Goal: Complete application form: Complete application form

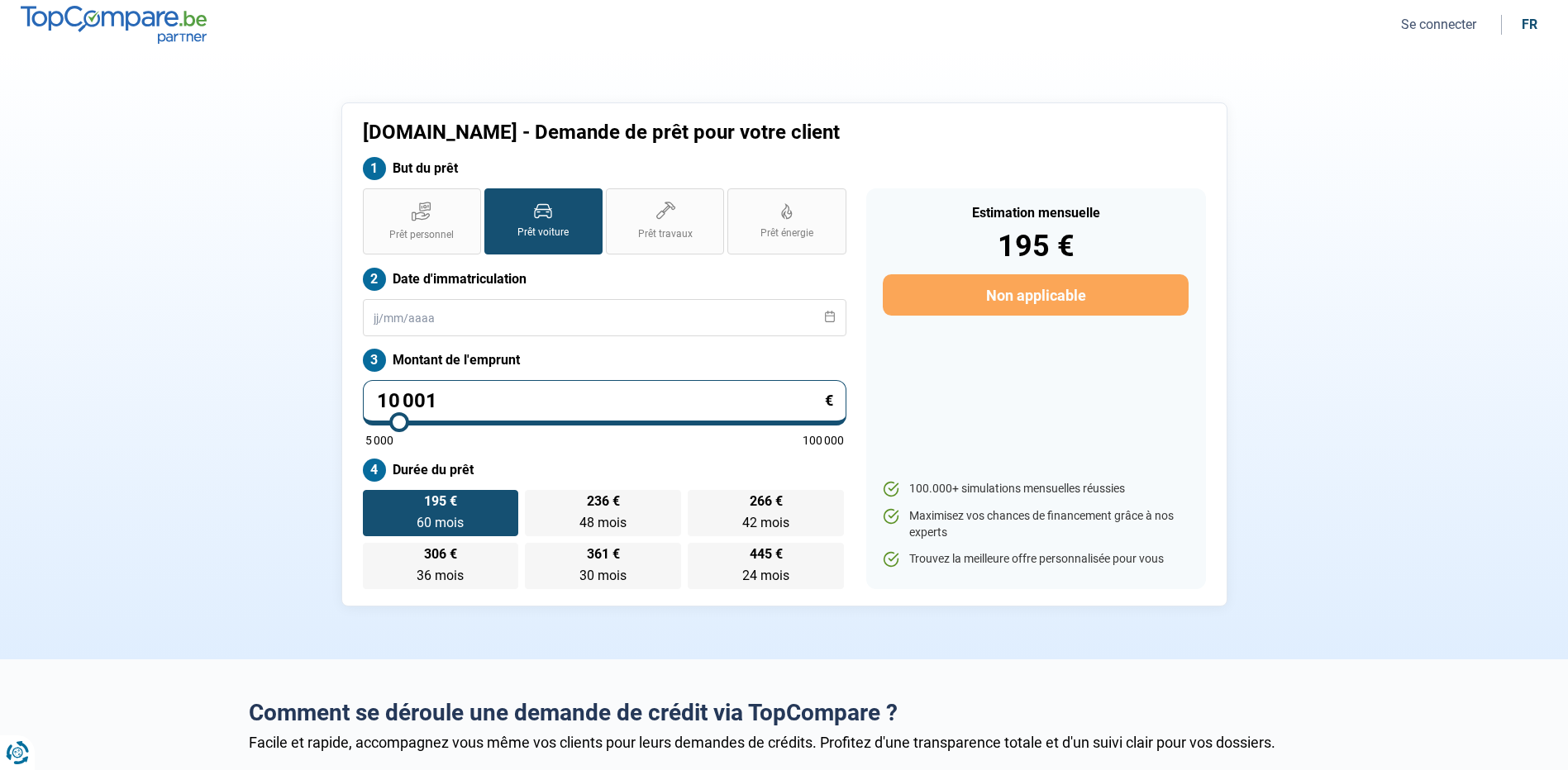
drag, startPoint x: 1505, startPoint y: 233, endPoint x: 1467, endPoint y: 151, distance: 90.4
click at [1505, 233] on section "[DOMAIN_NAME] - Demande de prêt pour votre client But du prêt Prêt personnel Pr…" at bounding box center [784, 355] width 1568 height 609
click at [462, 303] on input "text" at bounding box center [604, 317] width 483 height 37
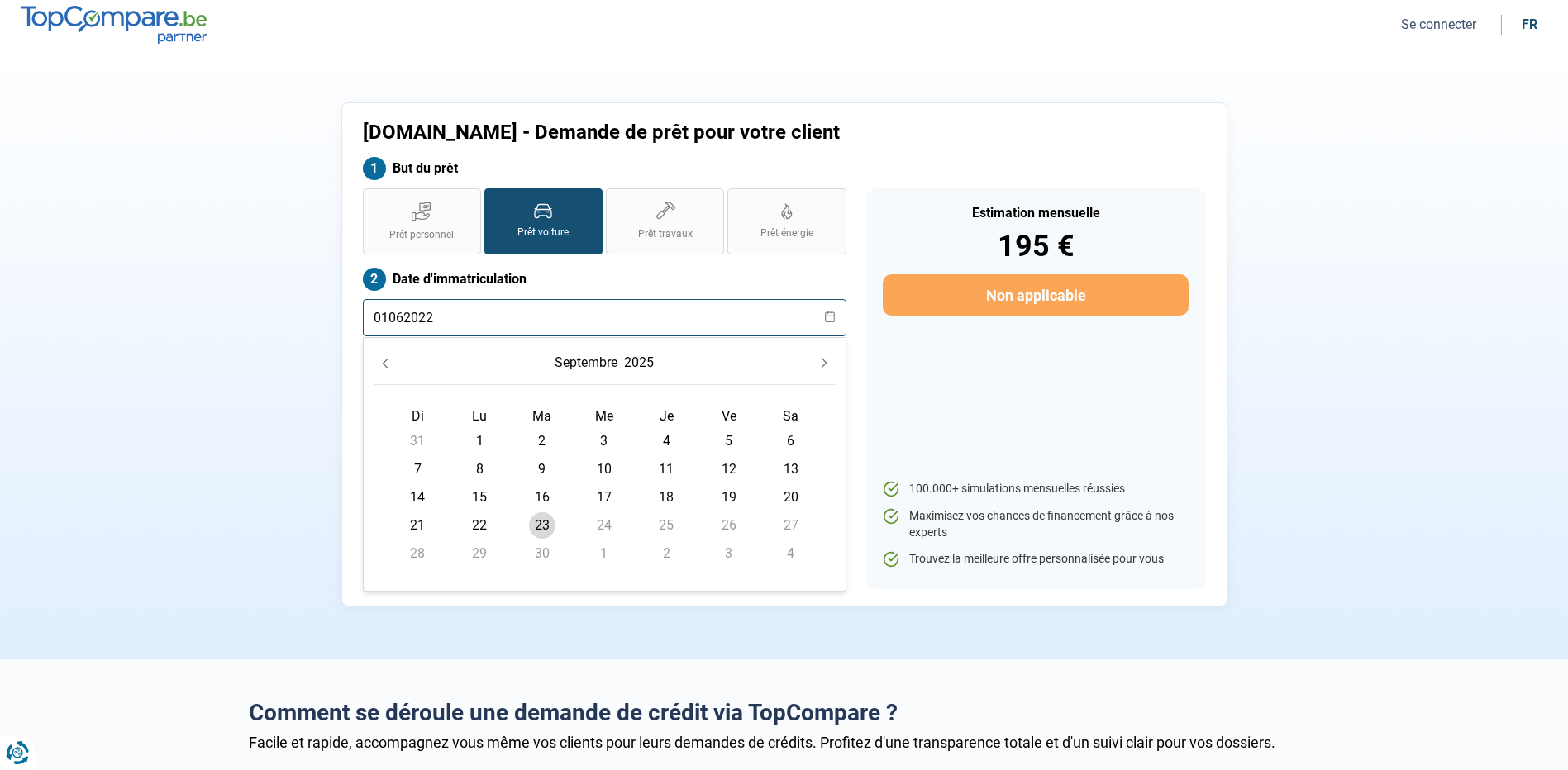
type input "01062022"
click at [605, 357] on button "septembre" at bounding box center [586, 362] width 70 height 29
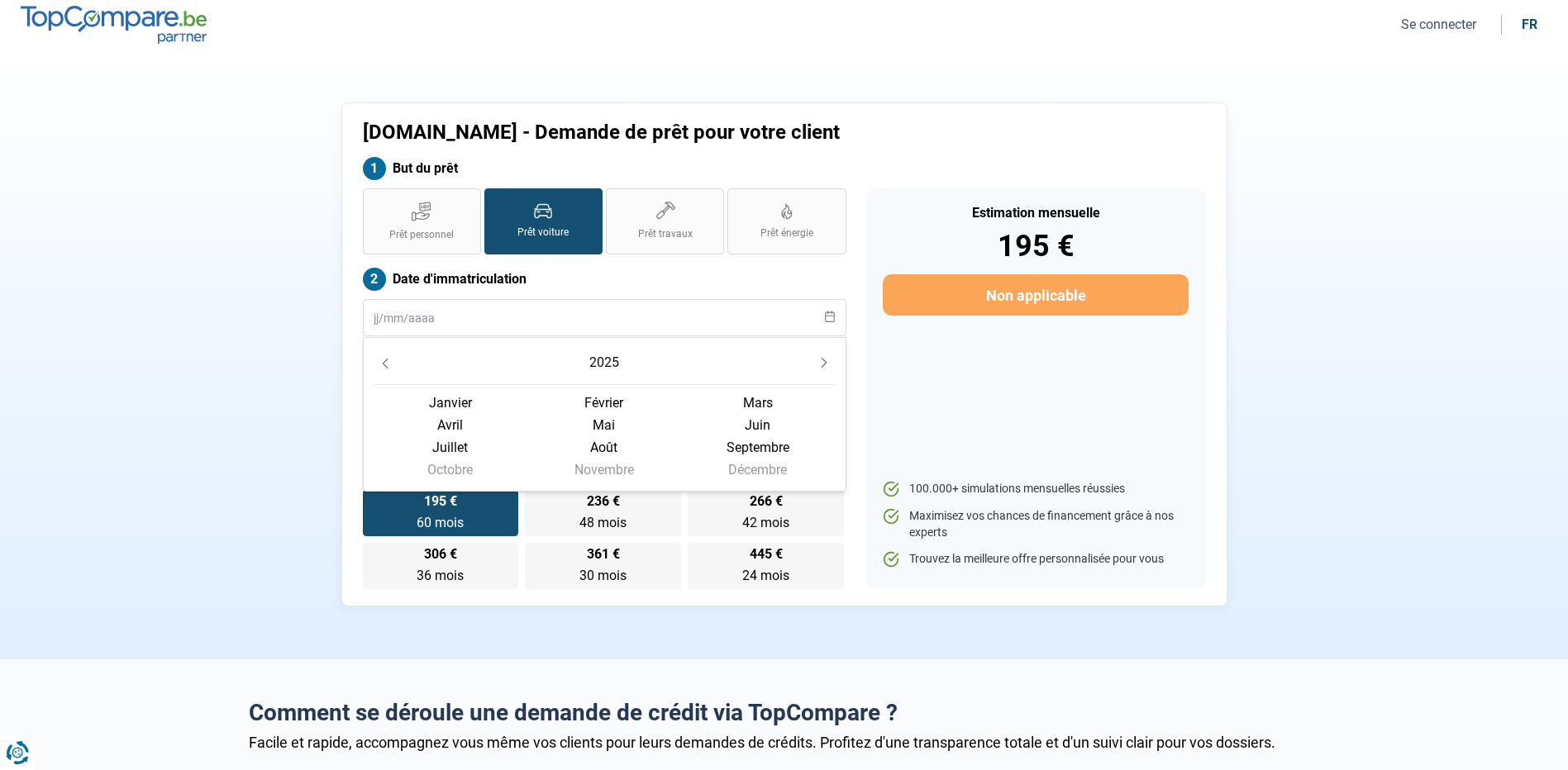
click at [383, 363] on icon "Previous Year" at bounding box center [385, 363] width 6 height 10
click at [609, 424] on span "mai" at bounding box center [604, 425] width 154 height 23
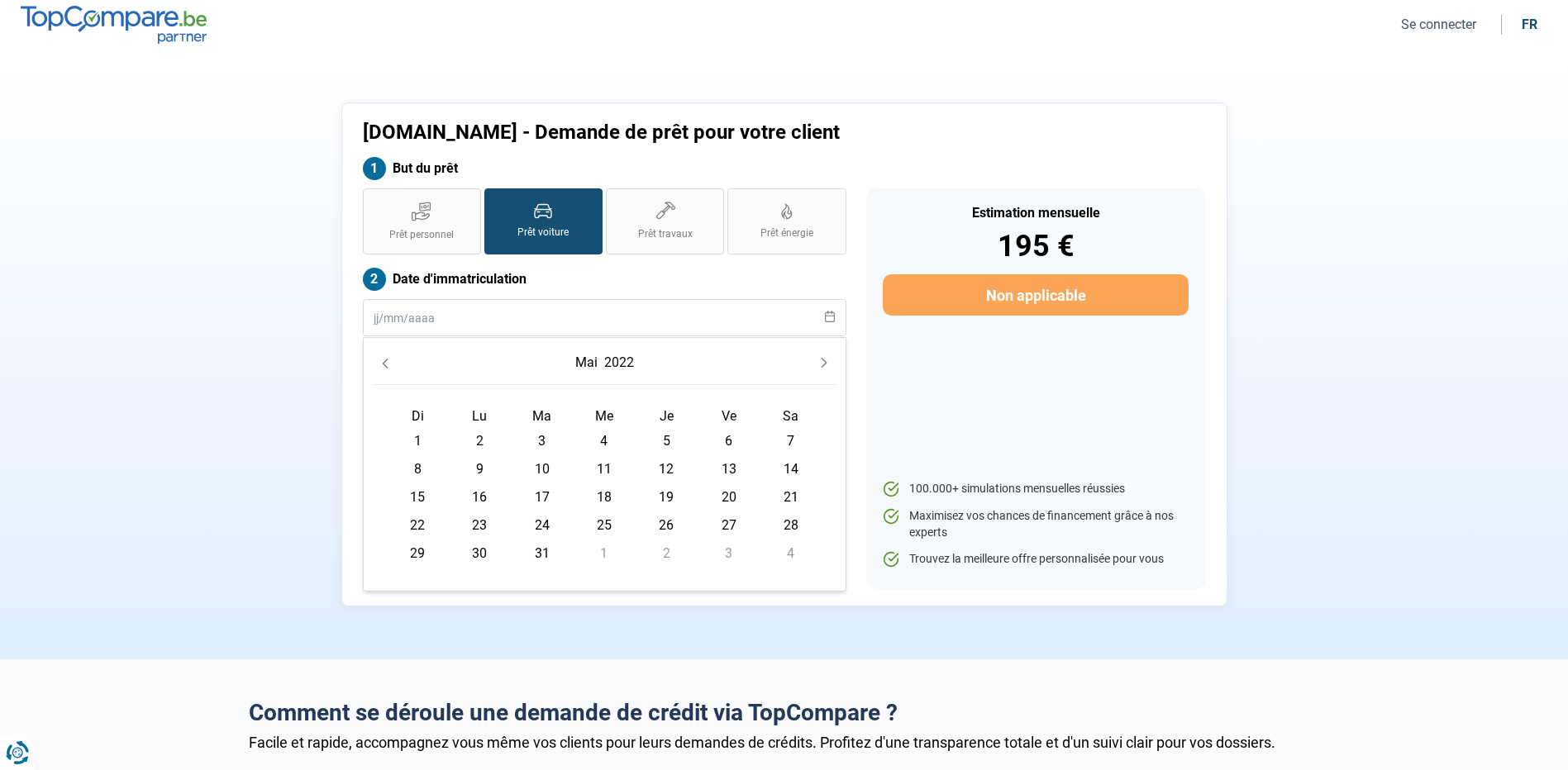
click at [433, 432] on td "1" at bounding box center [417, 441] width 62 height 28
click at [418, 467] on span "8" at bounding box center [416, 469] width 26 height 26
type input "[DATE]"
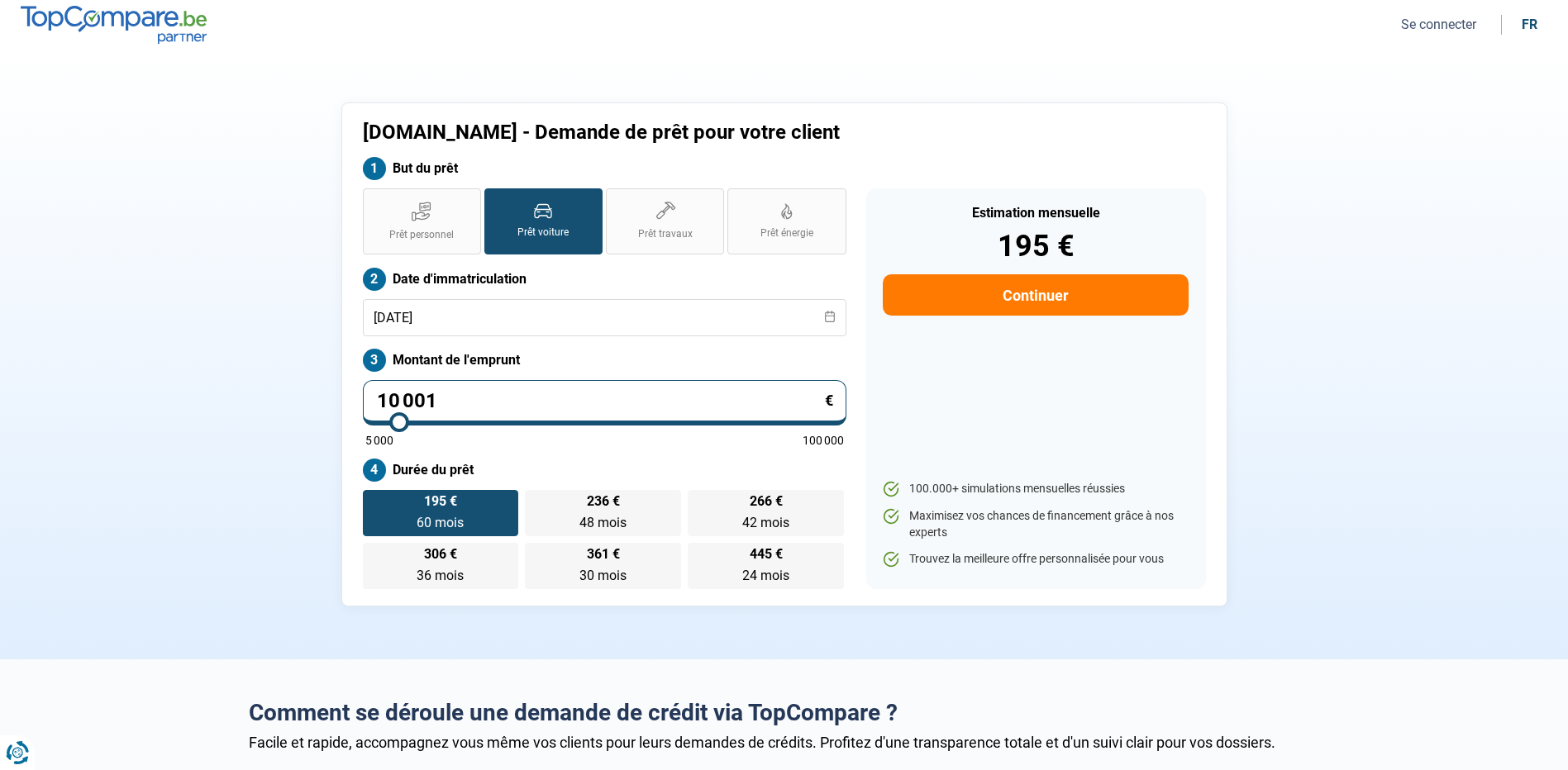
click at [434, 392] on input "10 001" at bounding box center [604, 403] width 483 height 45
type input "1 000"
type input "5000"
type input "100"
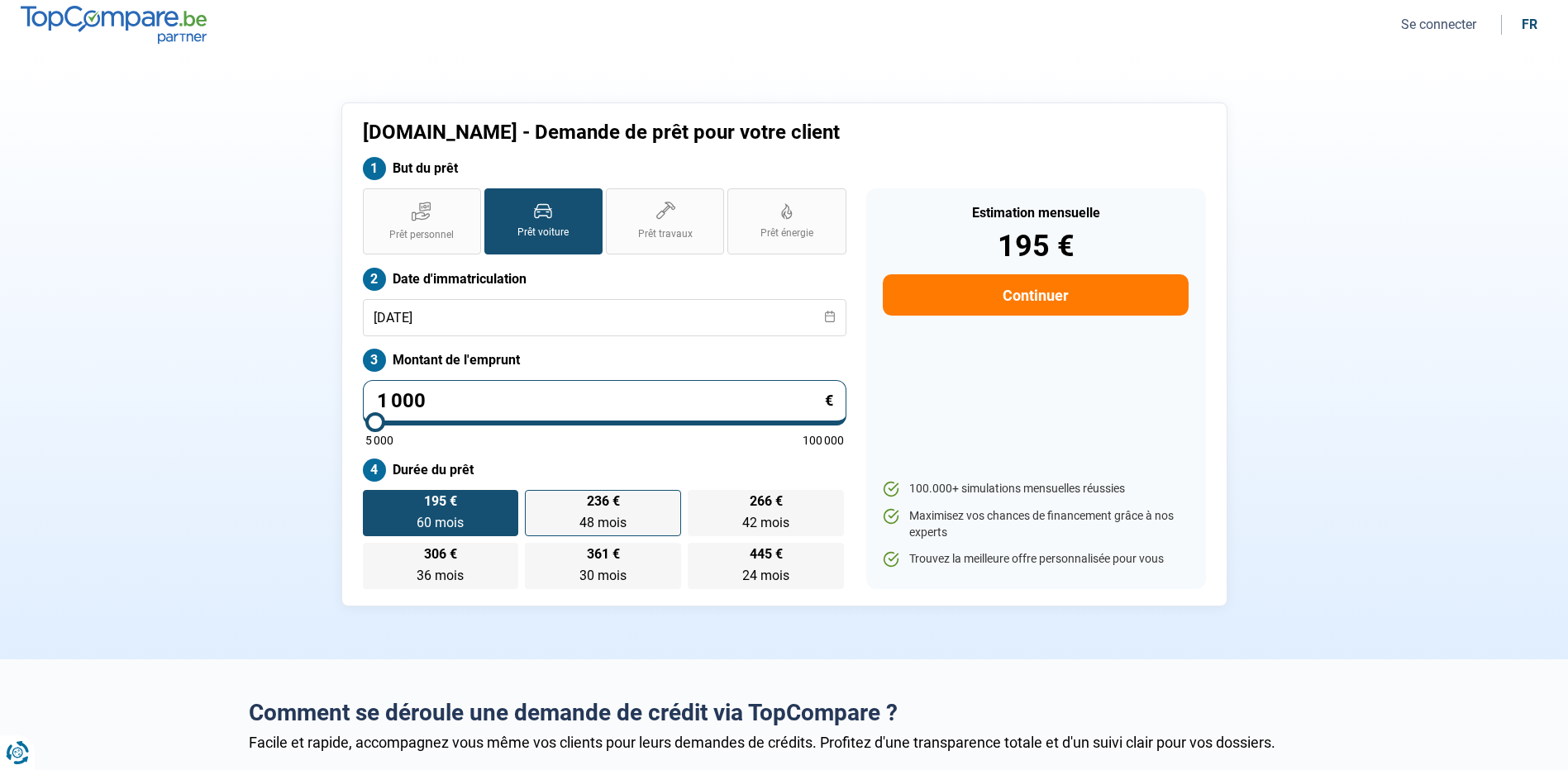
type input "5000"
type input "10"
type input "5000"
type input "1"
type input "5000"
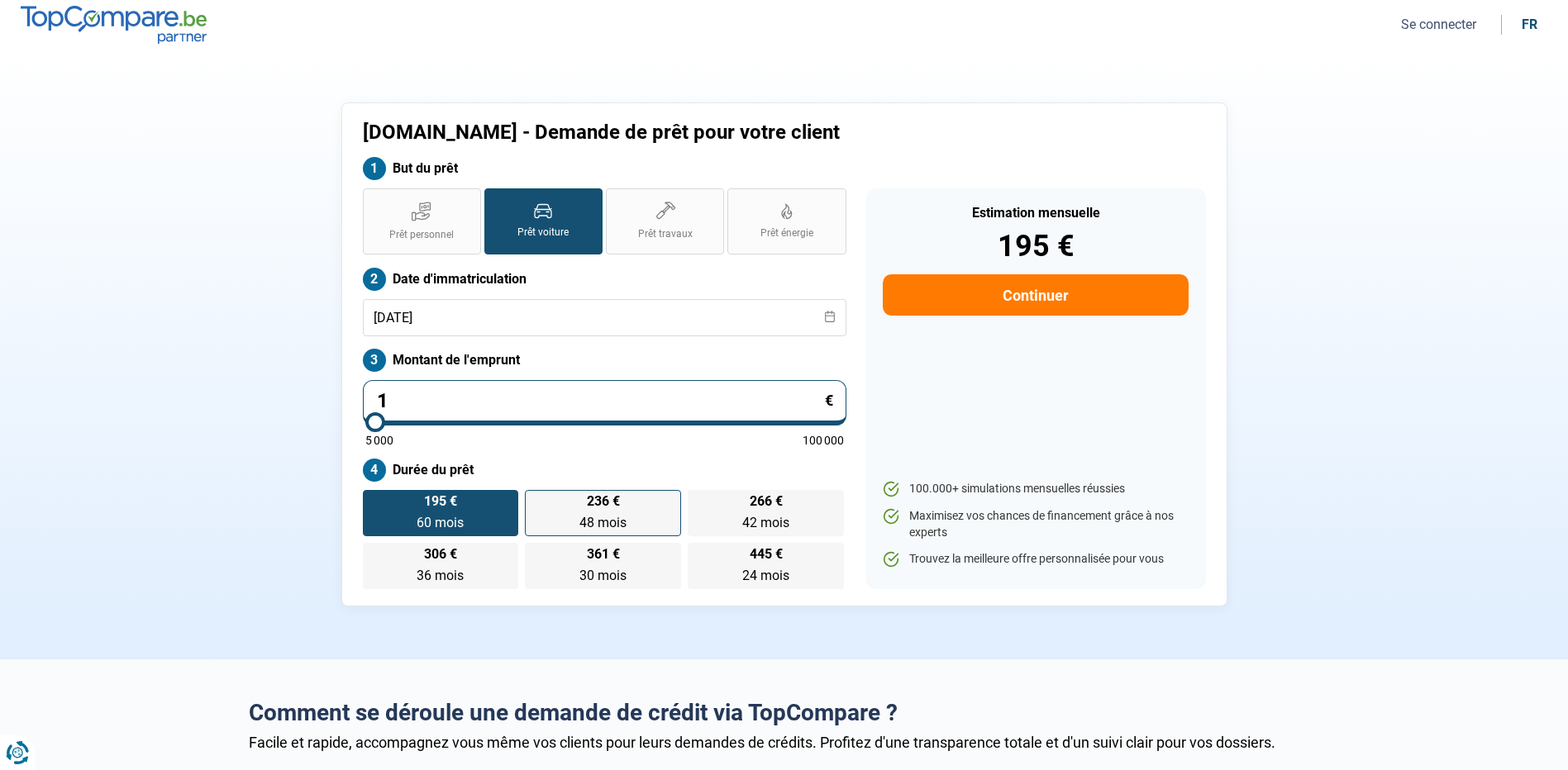
type input "0"
type input "5000"
type input "2"
type input "5000"
type input "21"
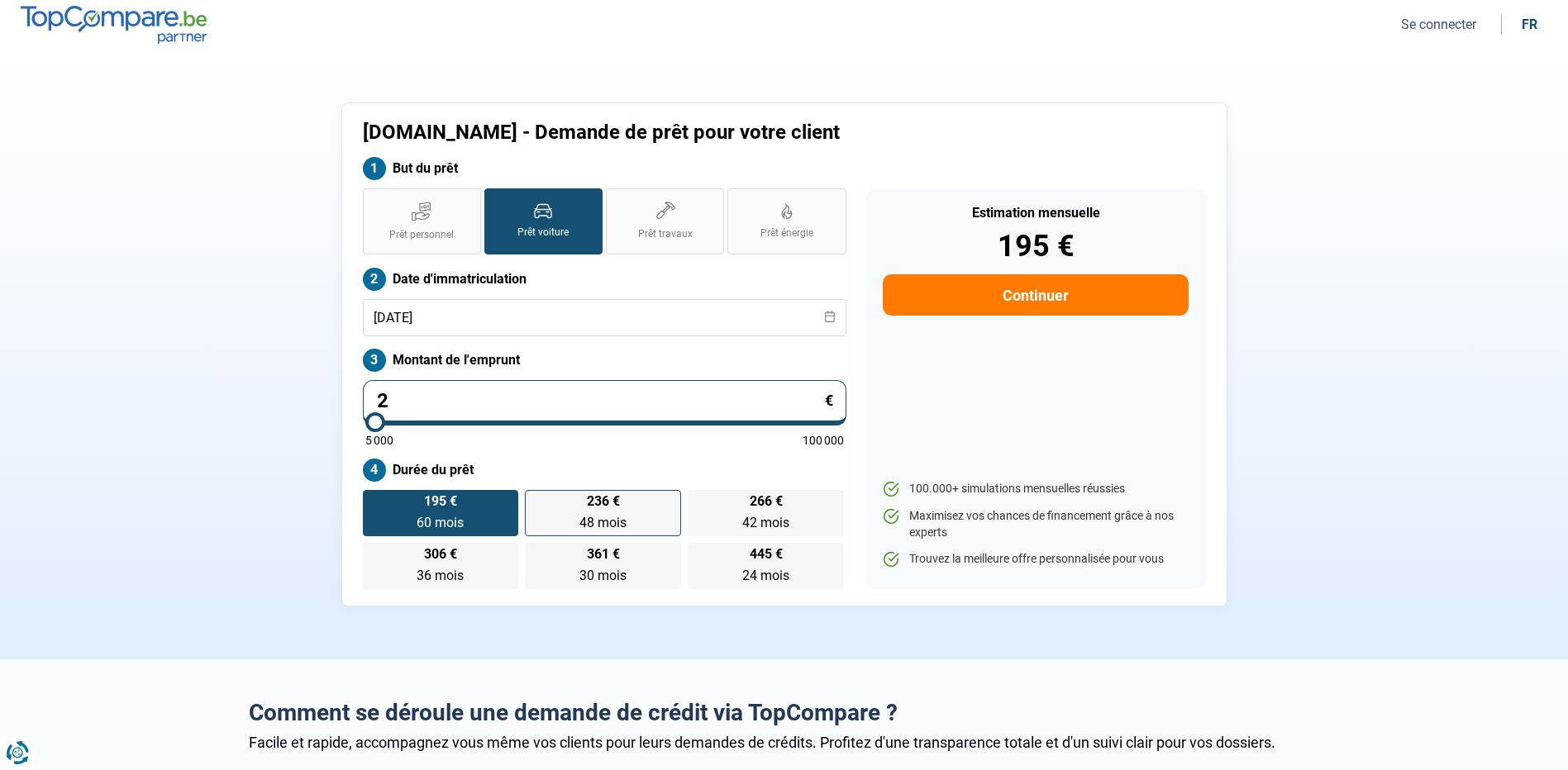
type input "5000"
type input "219"
type input "5000"
type input "2 199"
type input "5000"
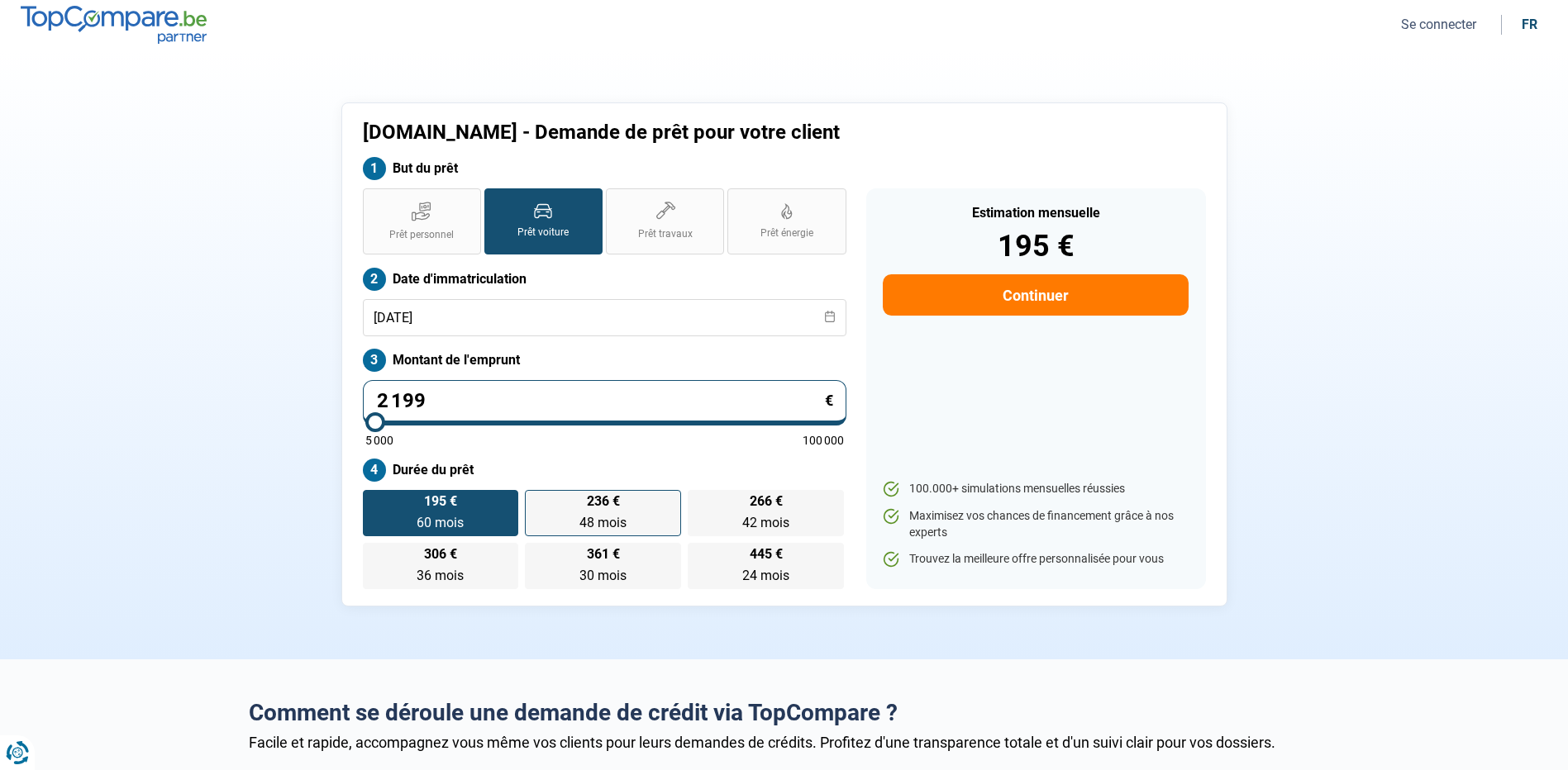
type input "21 990"
type input "22000"
type input "21 990"
type input "22000"
click at [588, 438] on div "5 000 100 000" at bounding box center [605, 441] width 478 height 12
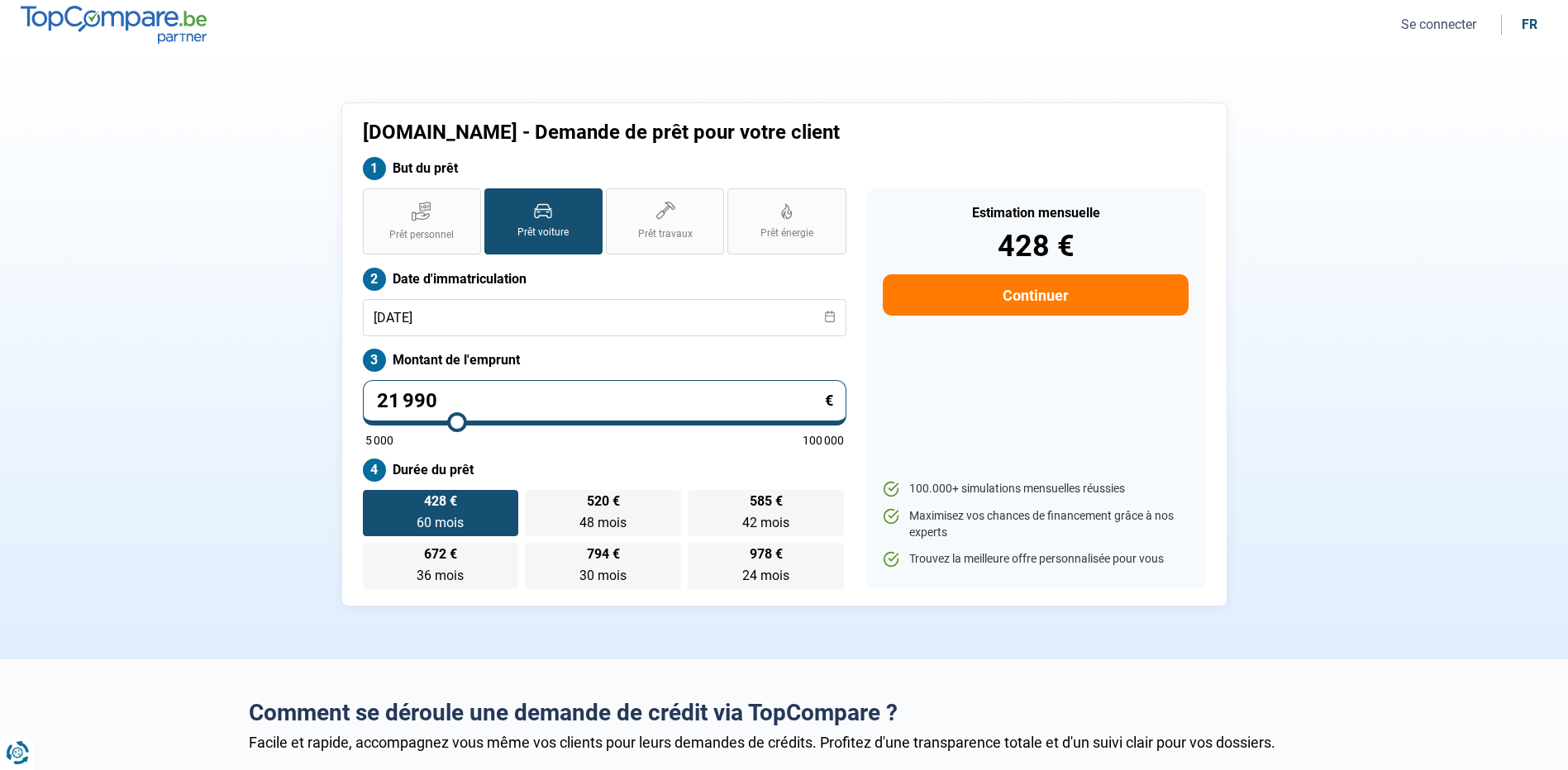
click at [601, 388] on input "21 990" at bounding box center [604, 403] width 483 height 45
type input "23 000"
type input "23000"
click at [462, 420] on input "range" at bounding box center [605, 421] width 478 height 3
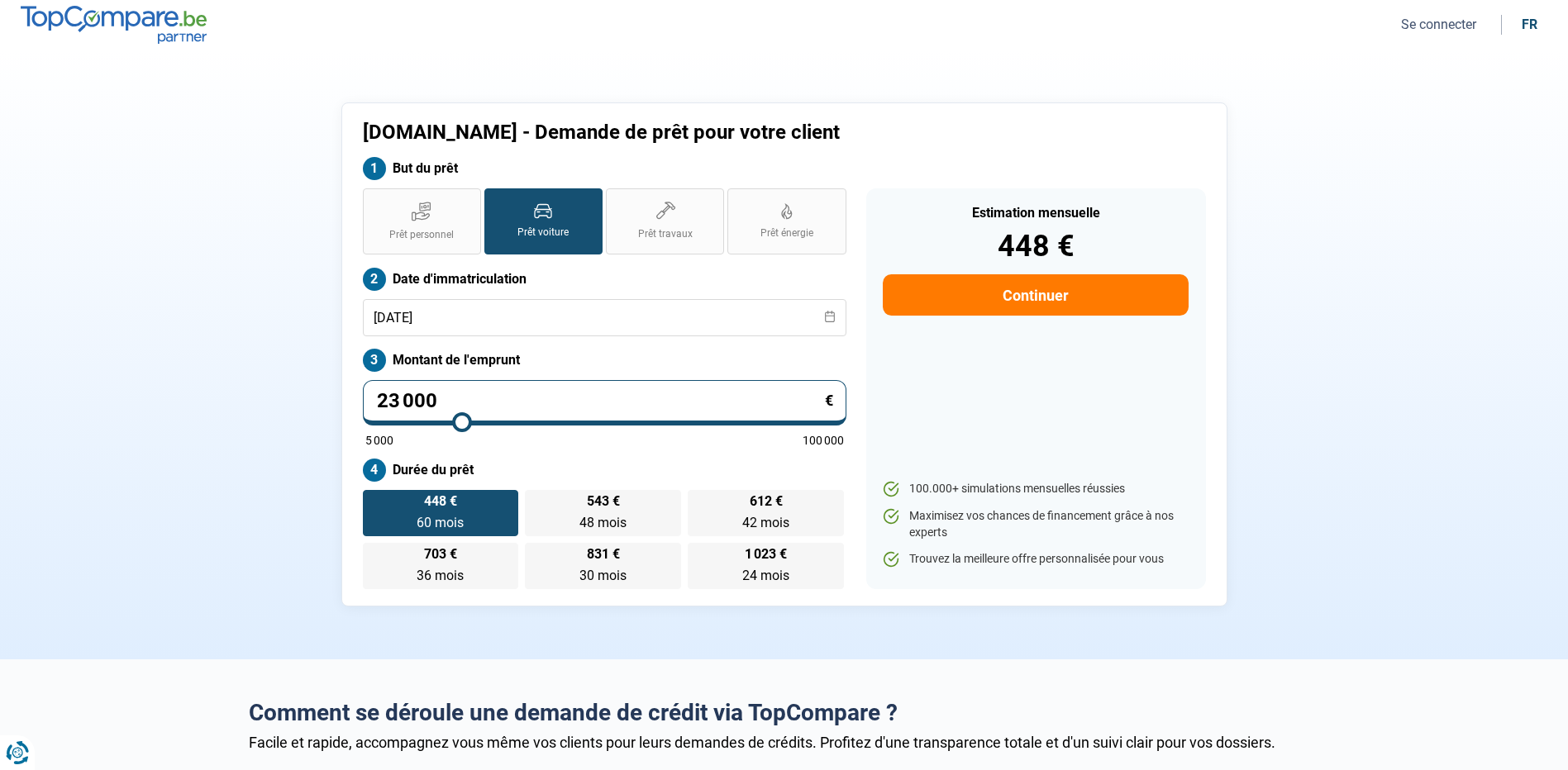
click at [470, 398] on input "23 000" at bounding box center [604, 403] width 483 height 45
type input "1"
type input "5000"
type input "16"
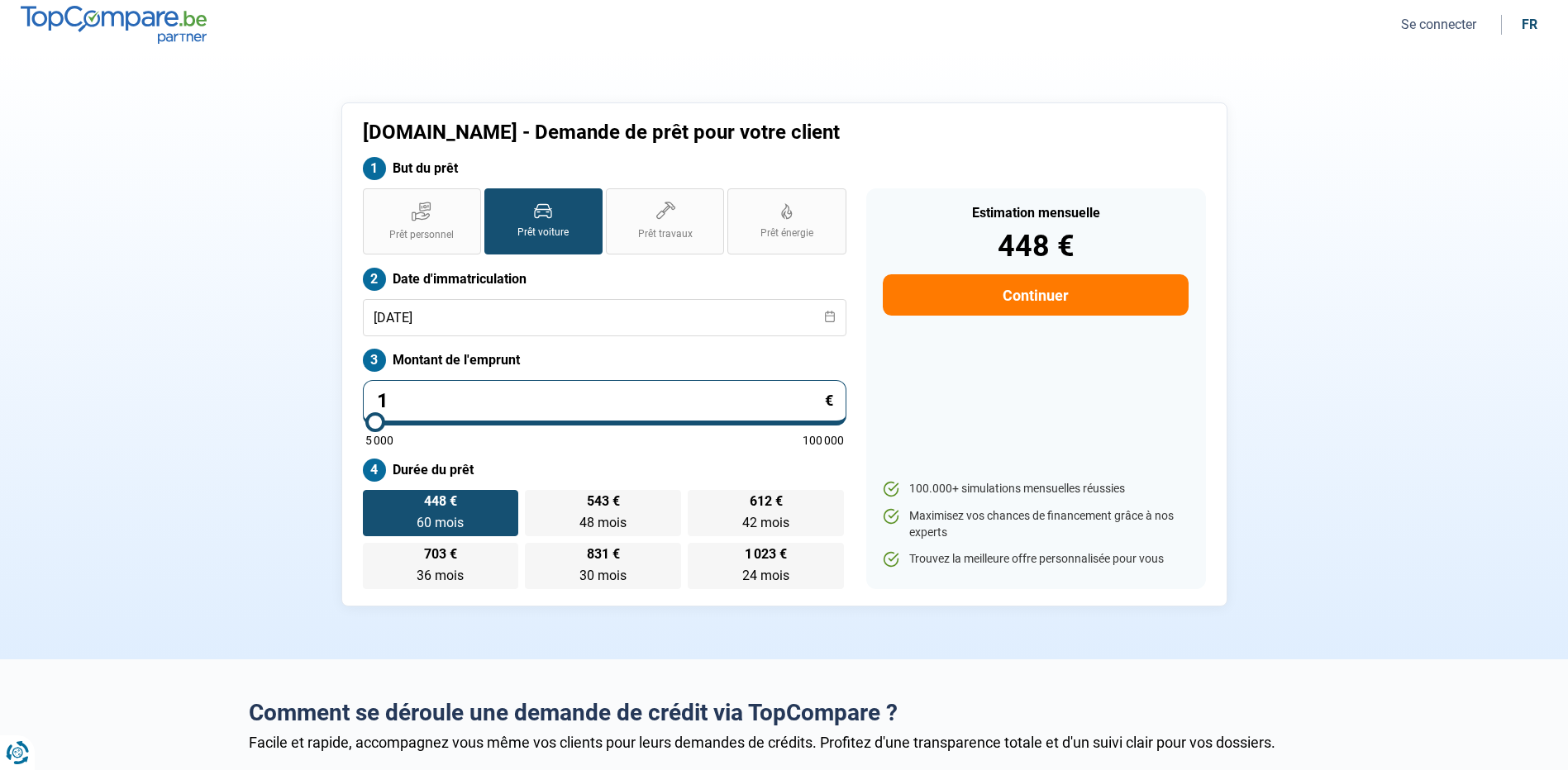
type input "5000"
type input "169"
type input "5000"
type input "1 699"
type input "5000"
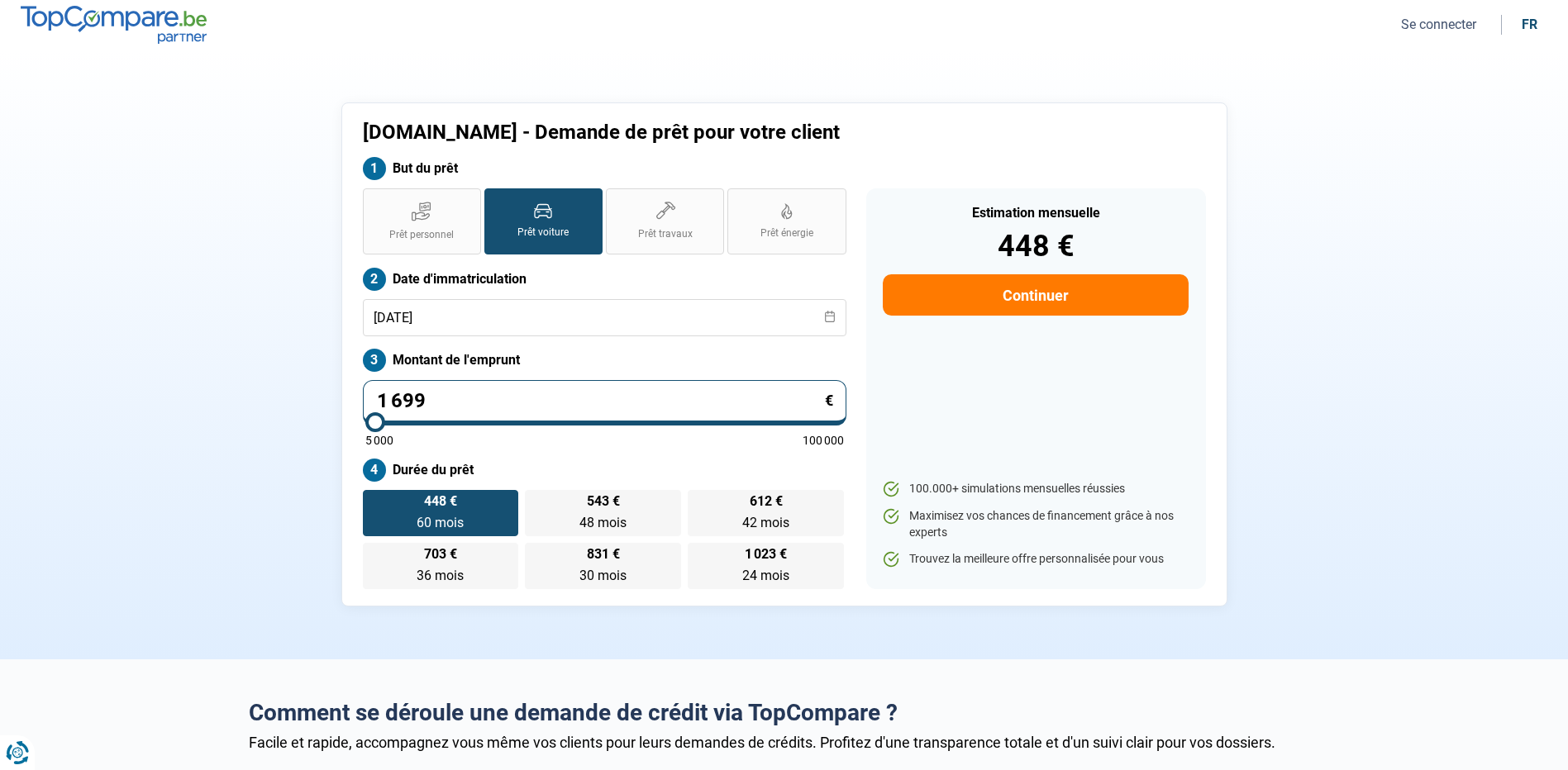
type input "16 990"
type input "17000"
type input "16 990"
type input "17000"
click at [699, 459] on label "Durée du prêt" at bounding box center [604, 470] width 483 height 24
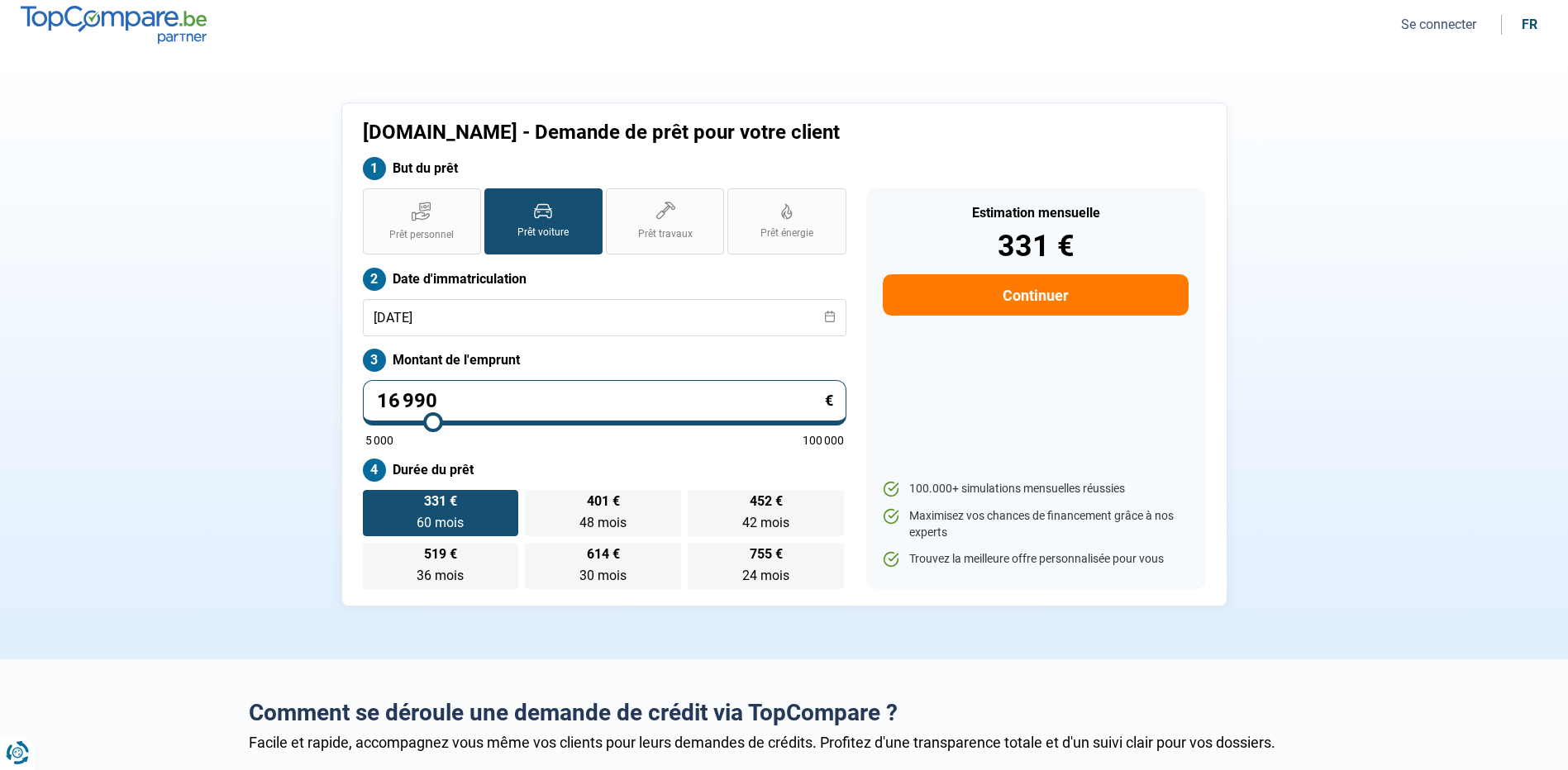
click at [1068, 301] on button "Continuer" at bounding box center [1035, 295] width 305 height 41
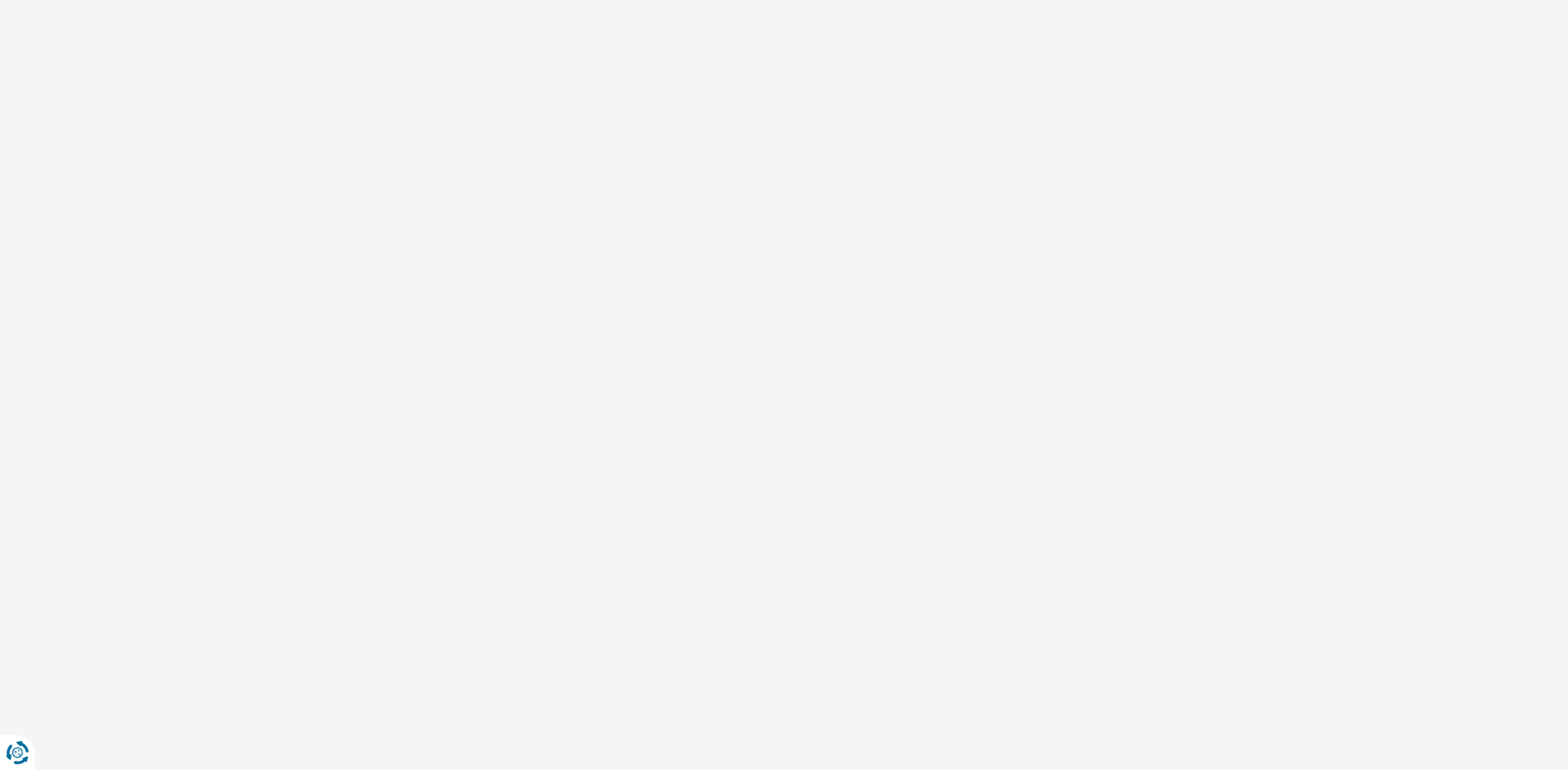
select select "32"
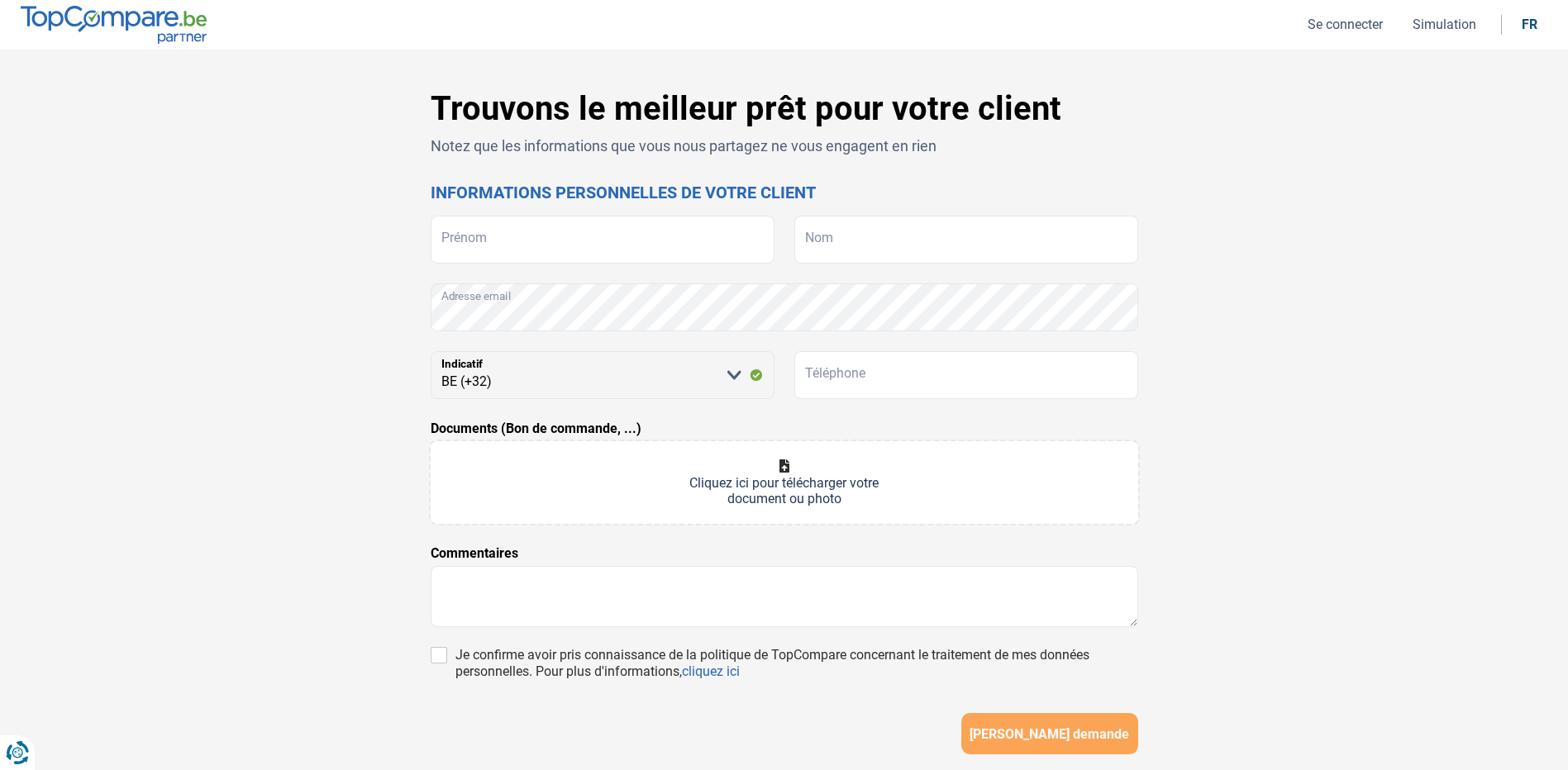
click at [565, 212] on div "Trouvons le meilleur prêt pour votre client Notez que les informations que vous…" at bounding box center [784, 460] width 708 height 743
click at [561, 229] on input "Prénom" at bounding box center [602, 239] width 344 height 48
type input "nadry"
drag, startPoint x: 608, startPoint y: 235, endPoint x: 309, endPoint y: 196, distance: 301.5
click at [30, 177] on div "Trouvons le meilleur prêt pour votre client Notez que les informations que vous…" at bounding box center [784, 467] width 1568 height 836
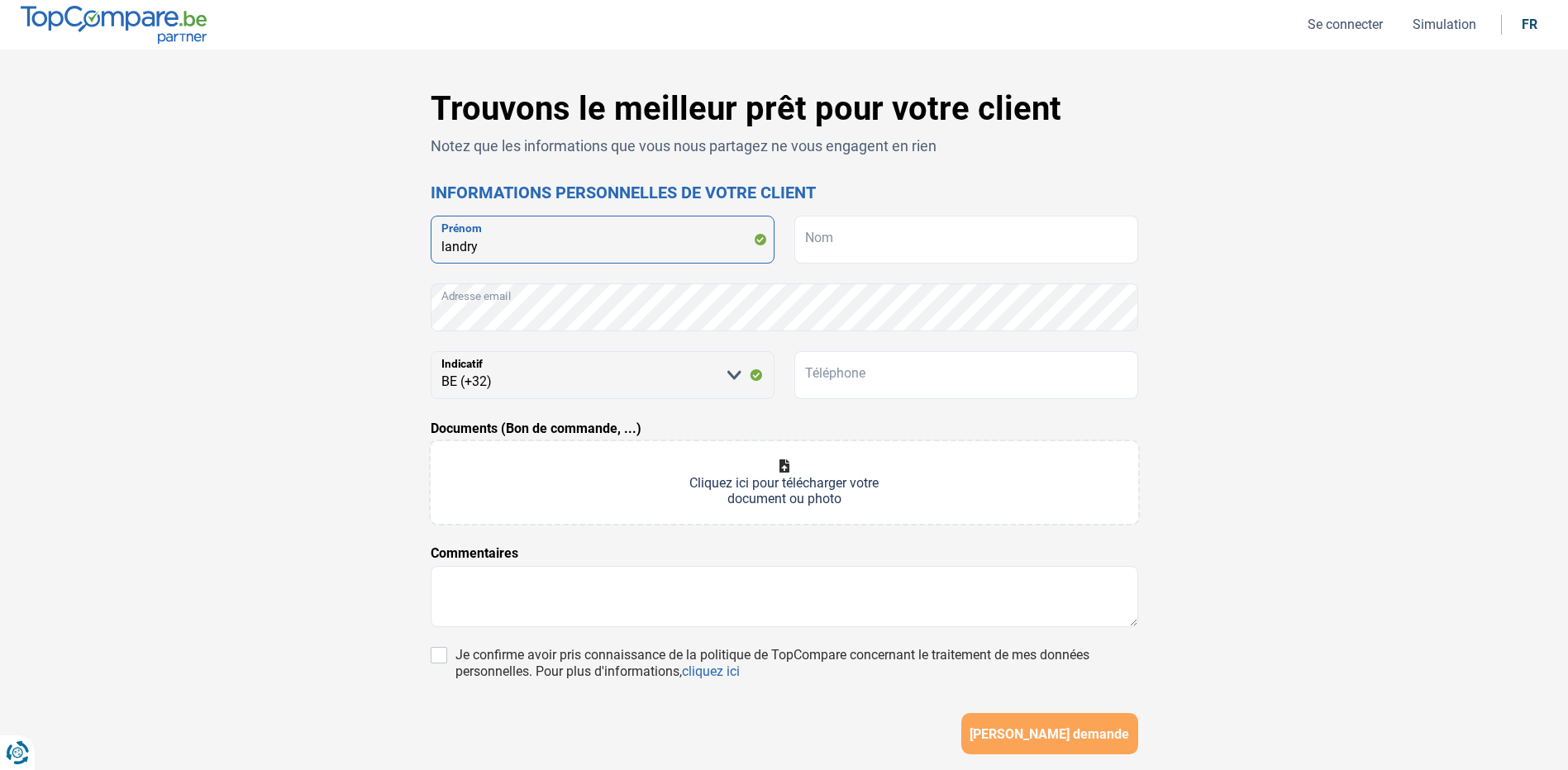
type input "landry"
click at [900, 249] on input "Nom" at bounding box center [966, 239] width 344 height 48
type input "napi"
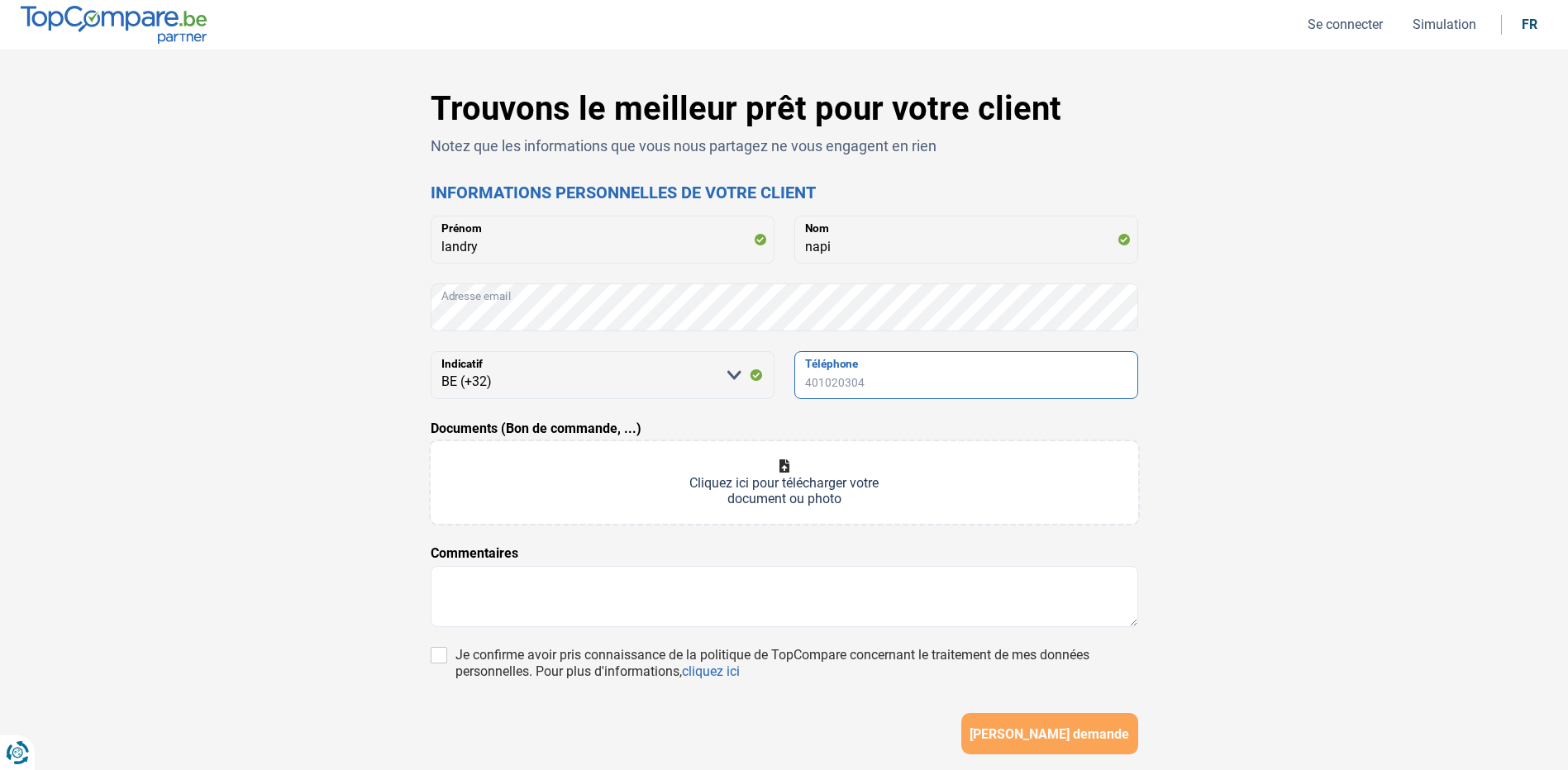
click at [808, 378] on input "Téléphone" at bounding box center [966, 374] width 344 height 48
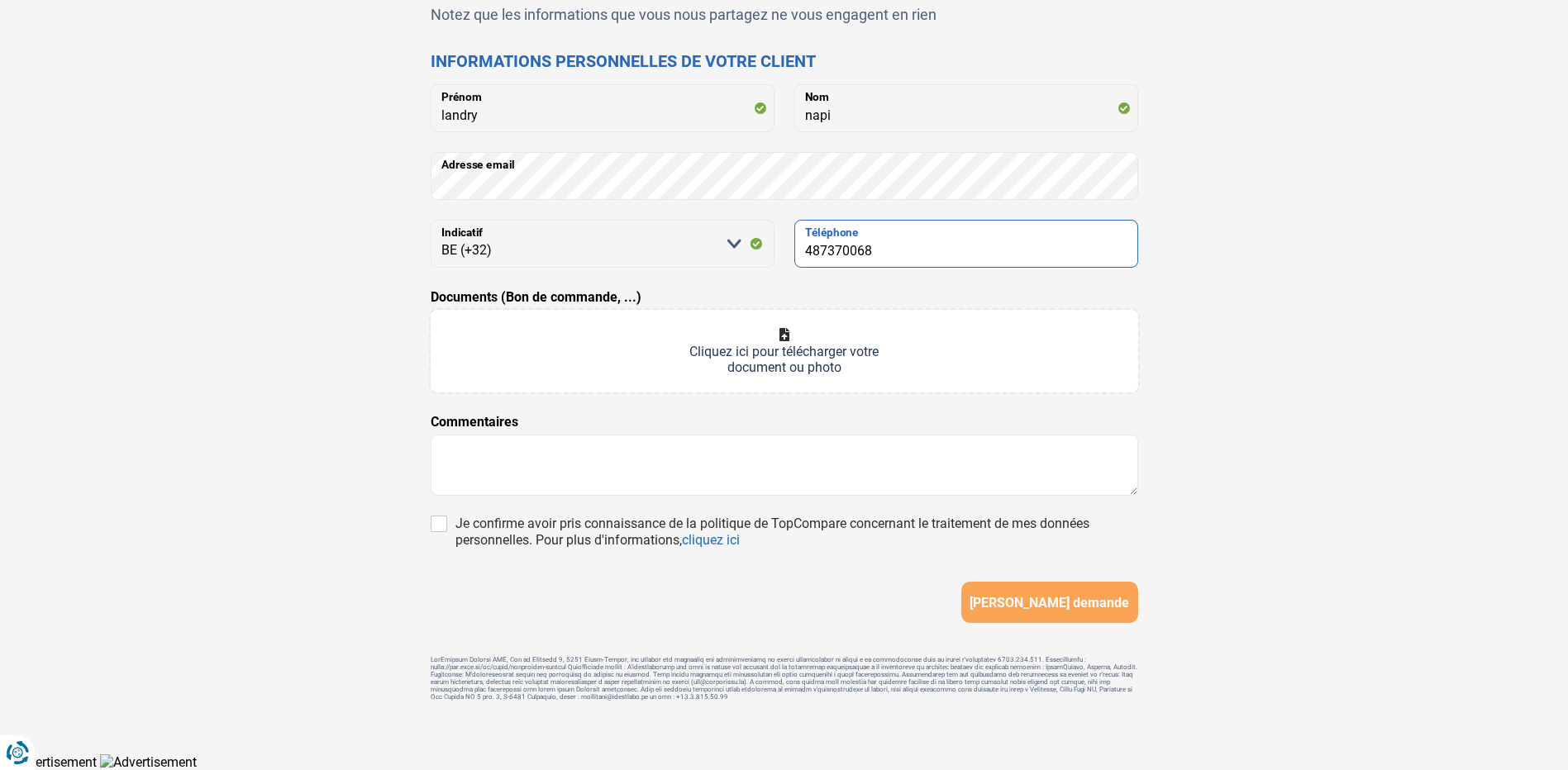
scroll to position [135, 0]
type input "487370068"
click at [726, 435] on textarea at bounding box center [784, 465] width 708 height 61
type textarea "p"
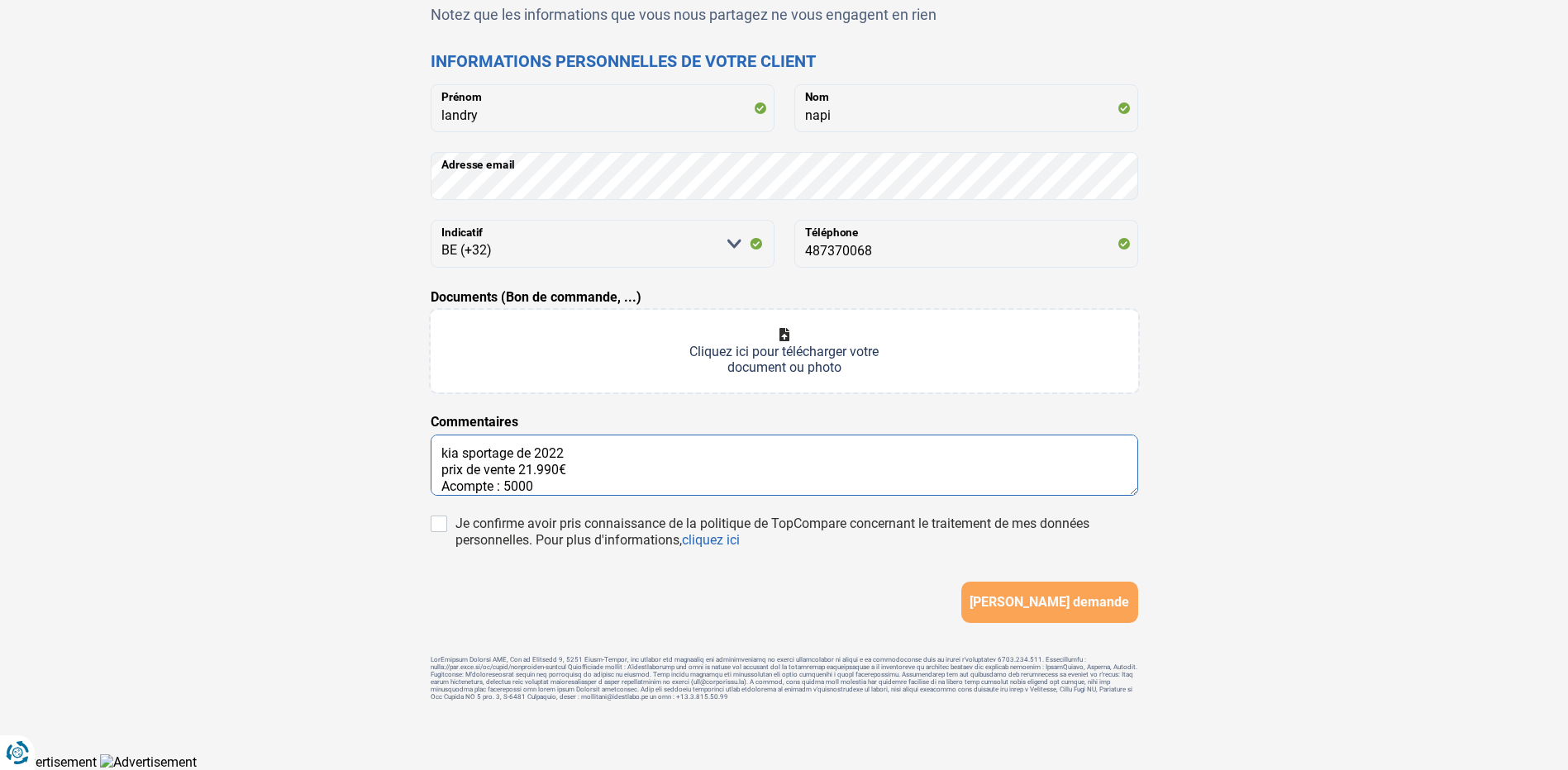
scroll to position [28, 0]
type textarea "kia sportage de 2022 prix de vente 21.990€ Acompte : 5000 montant financé 16.99…"
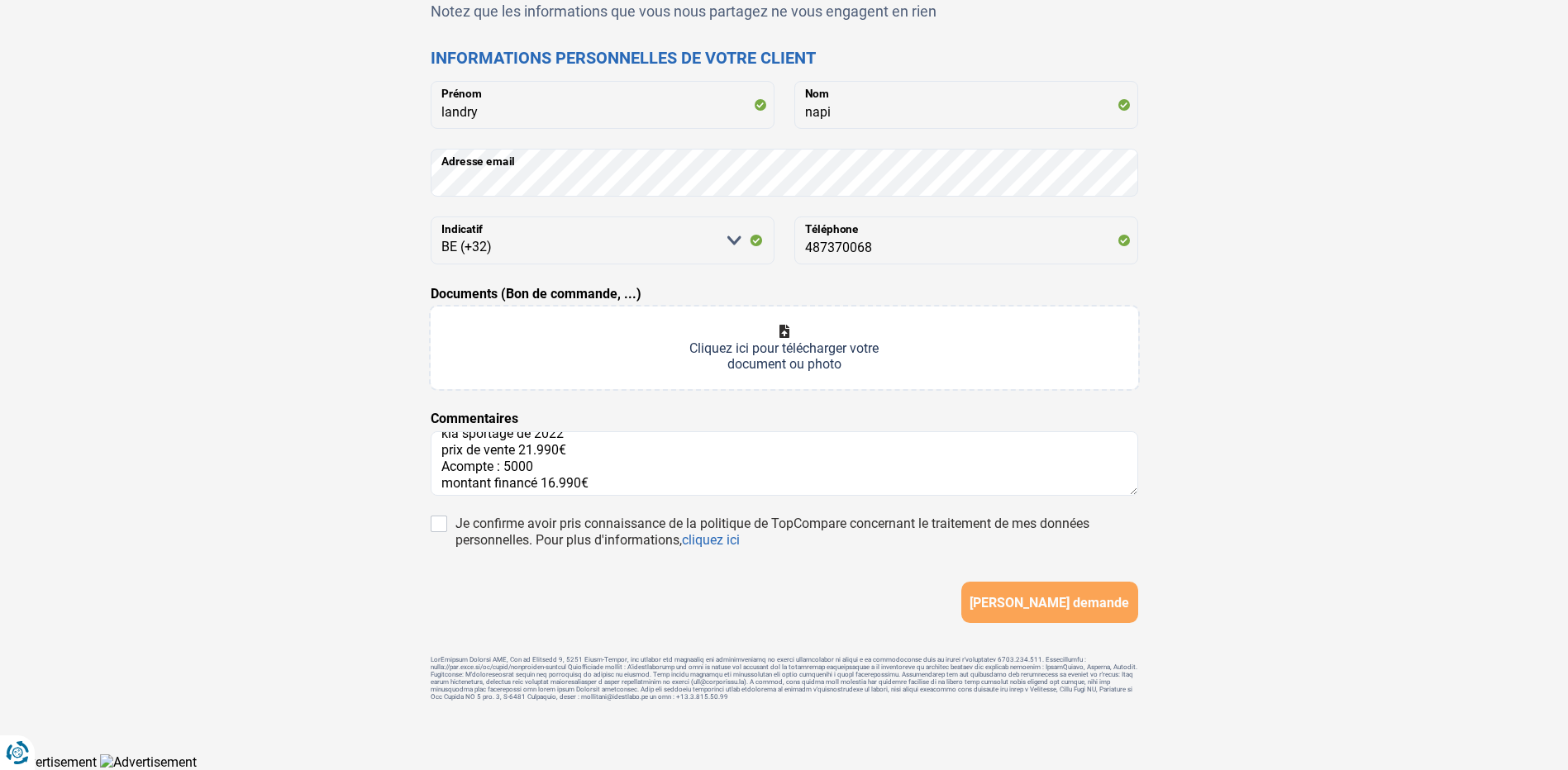
click at [703, 371] on input "Documents (Bon de commande, ...)" at bounding box center [784, 348] width 708 height 82
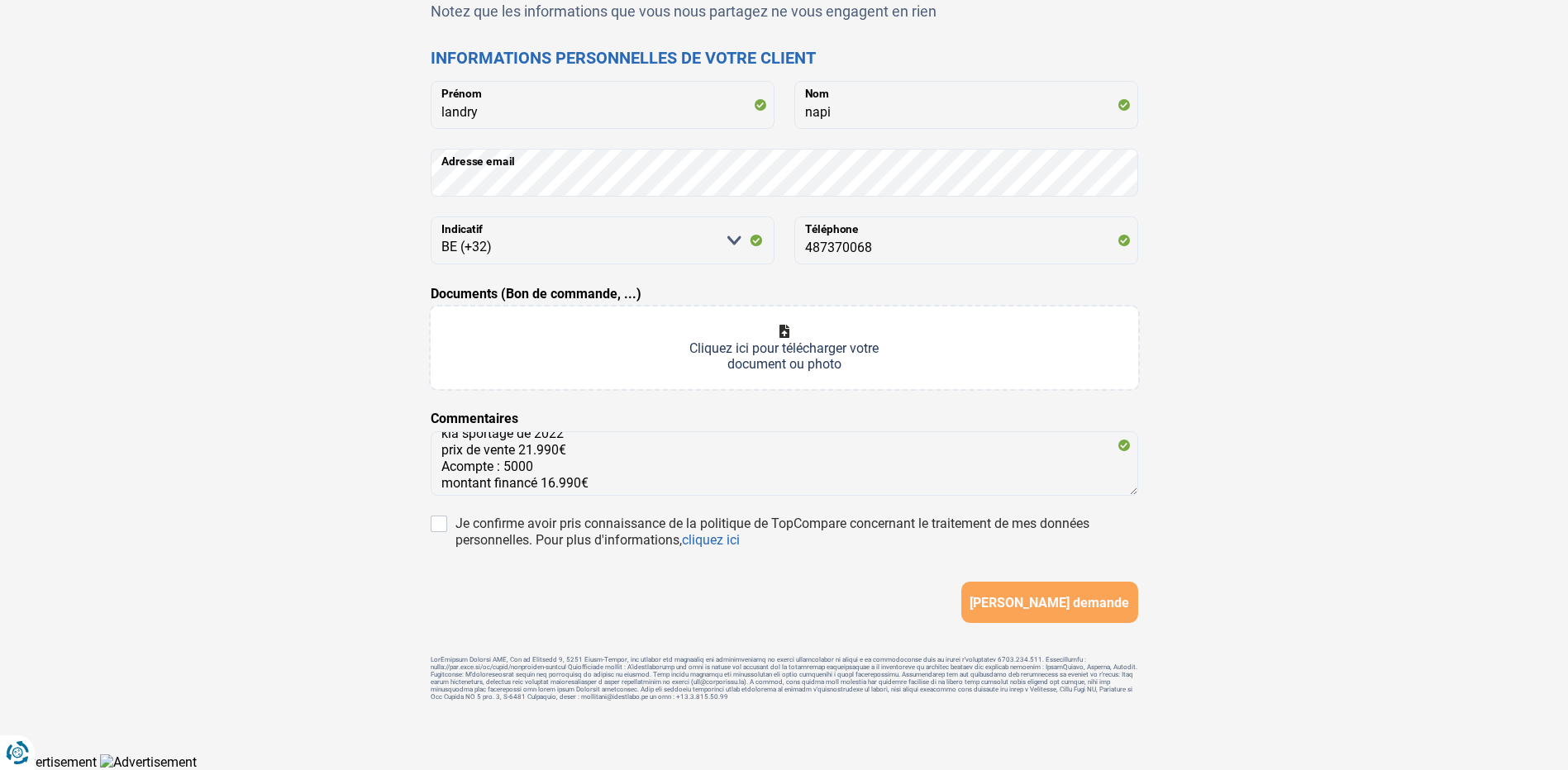
click at [800, 364] on input "Documents (Bon de commande, ...)" at bounding box center [784, 348] width 708 height 82
type input "C:\fakepath\WhatsApp Image [DATE] 11.19.41 (1).jpeg"
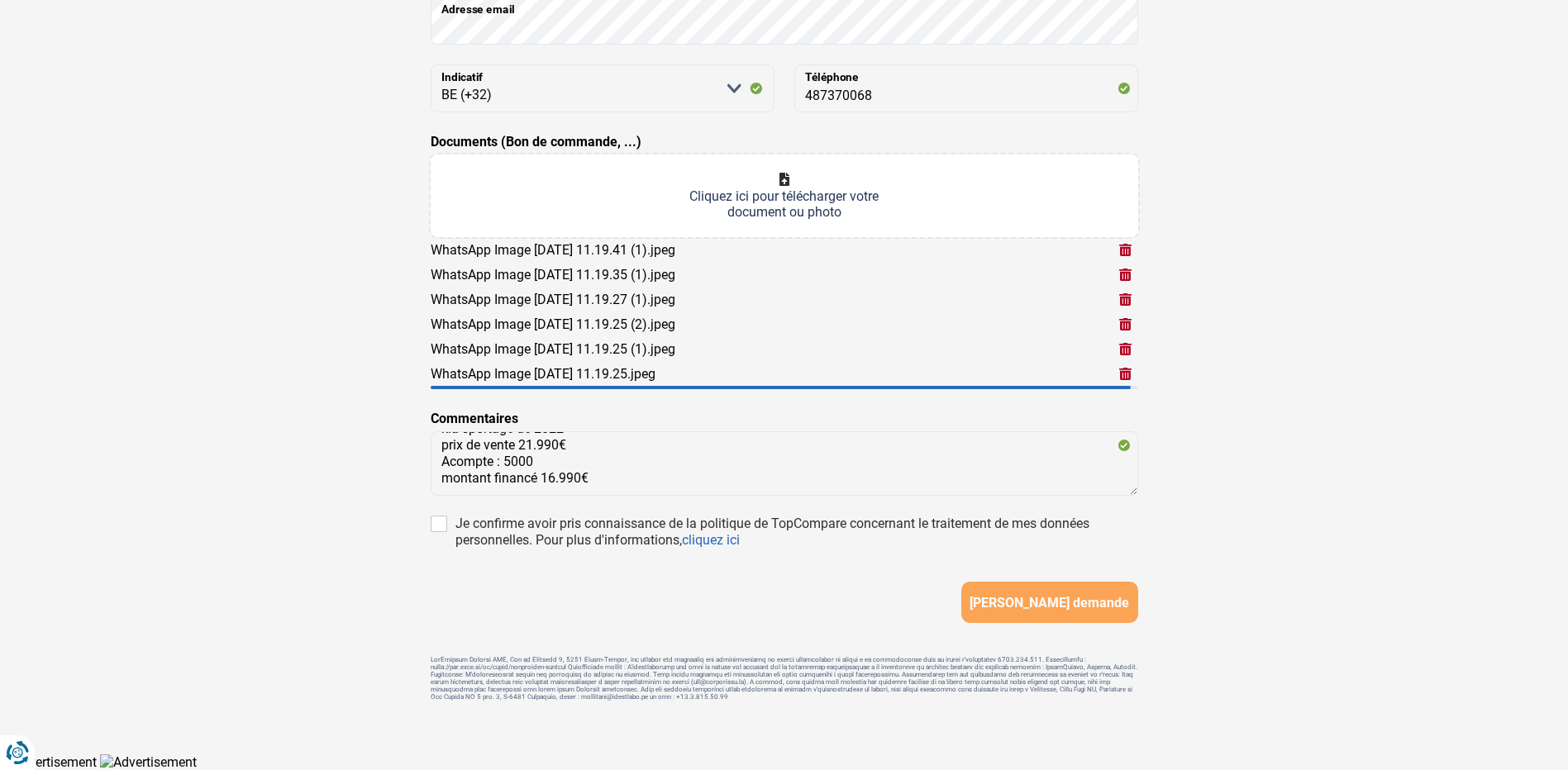
scroll to position [288, 0]
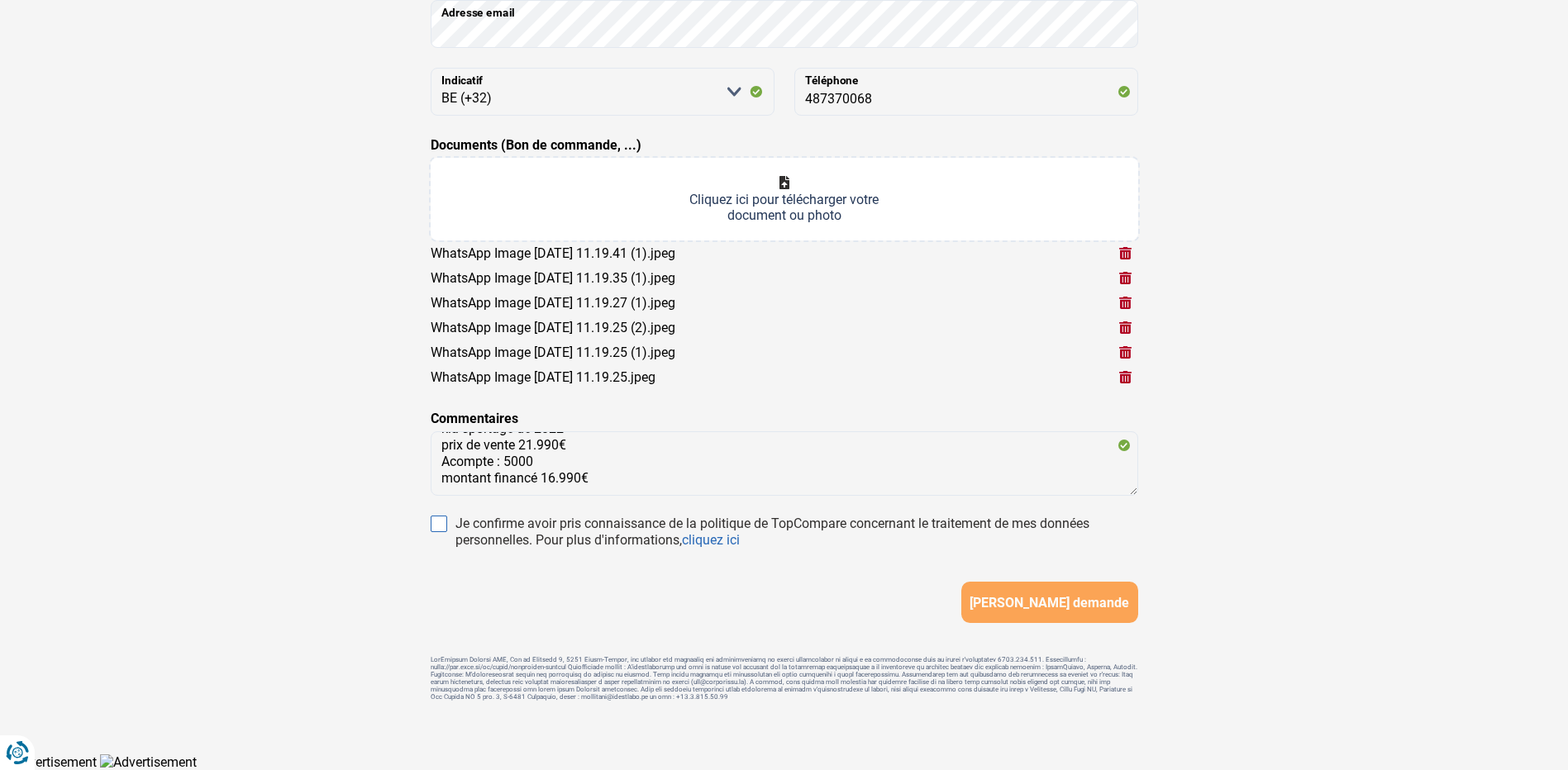
click at [437, 522] on input "Je confirme avoir pris connaissance de la politique de TopCompare concernant le…" at bounding box center [438, 523] width 17 height 17
checkbox input "true"
click at [1074, 597] on span "[PERSON_NAME] demande" at bounding box center [1049, 602] width 160 height 16
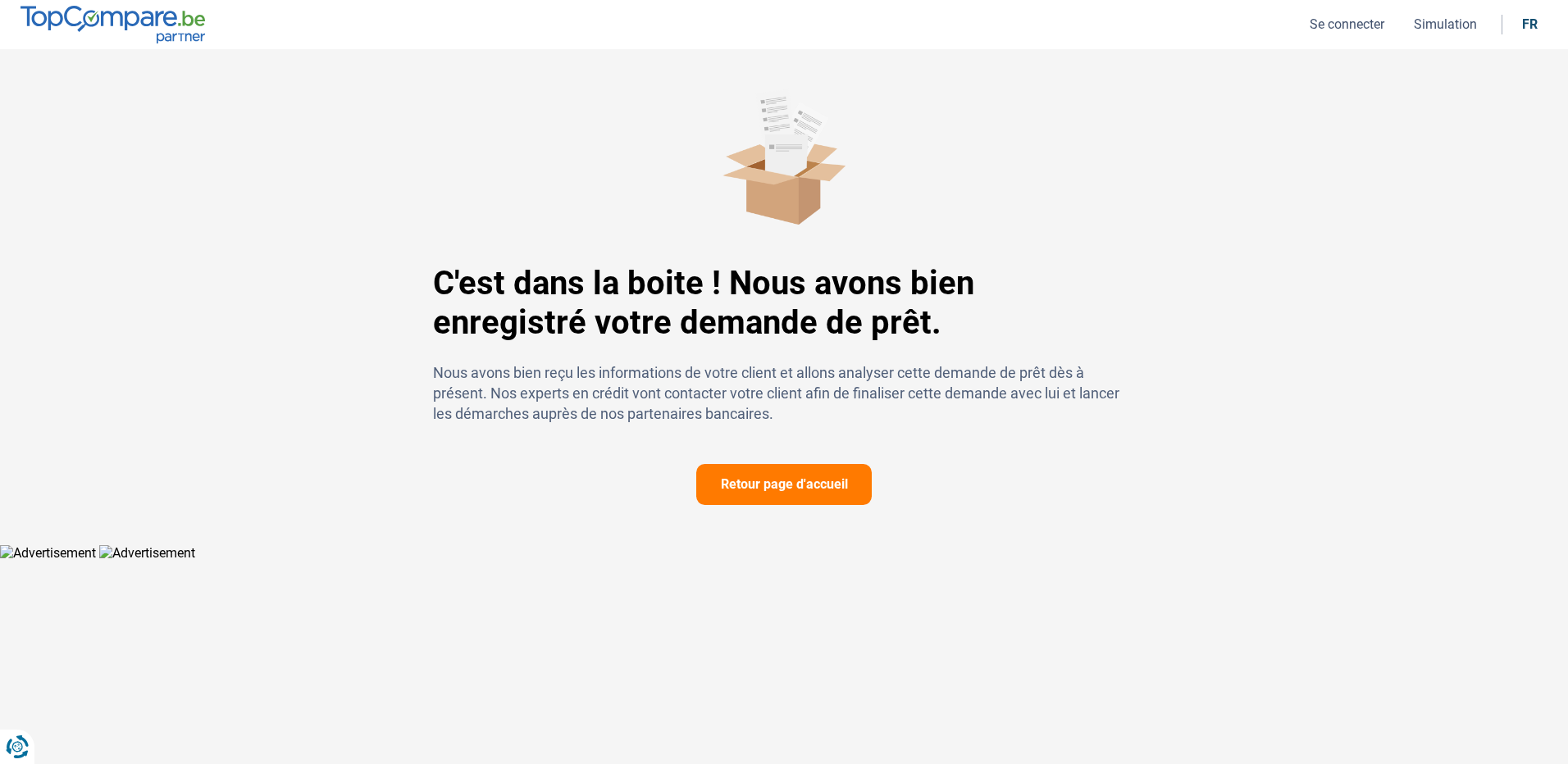
click at [776, 495] on button "Retour page d'accueil" at bounding box center [784, 484] width 175 height 41
